Goal: Information Seeking & Learning: Learn about a topic

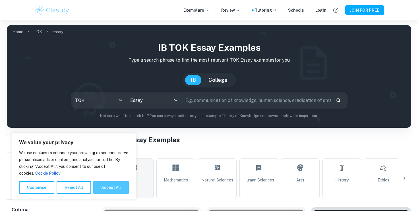
click at [112, 189] on button "Accept All" at bounding box center [111, 188] width 36 height 13
checkbox input "true"
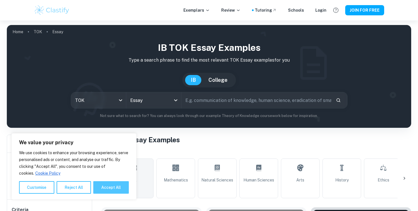
checkbox input "true"
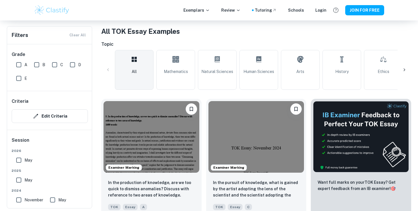
scroll to position [110, 0]
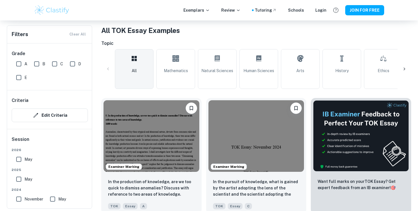
click at [21, 66] on input "A" at bounding box center [18, 63] width 11 height 11
checkbox input "true"
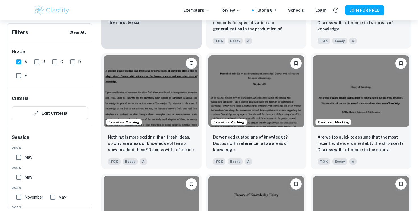
scroll to position [531, 0]
click at [24, 155] on input "May" at bounding box center [18, 157] width 11 height 11
checkbox input "true"
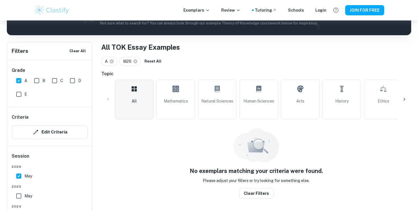
scroll to position [80, 0]
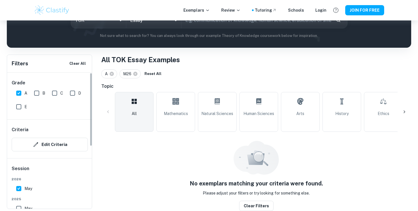
click at [17, 204] on input "May" at bounding box center [18, 208] width 11 height 11
checkbox input "true"
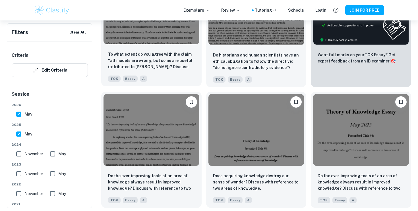
scroll to position [252, 0]
